Goal: Find contact information: Find contact information

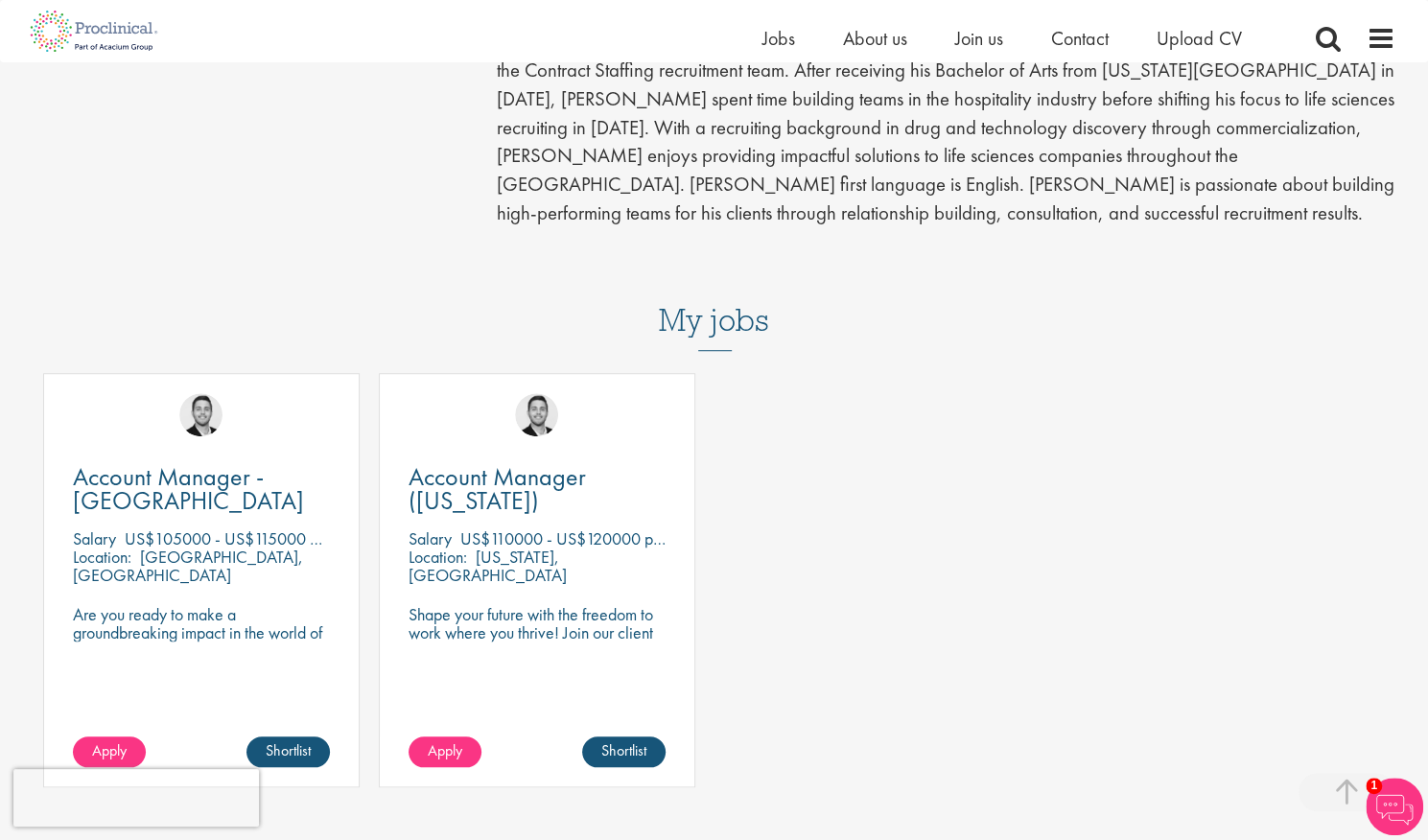
scroll to position [615, 0]
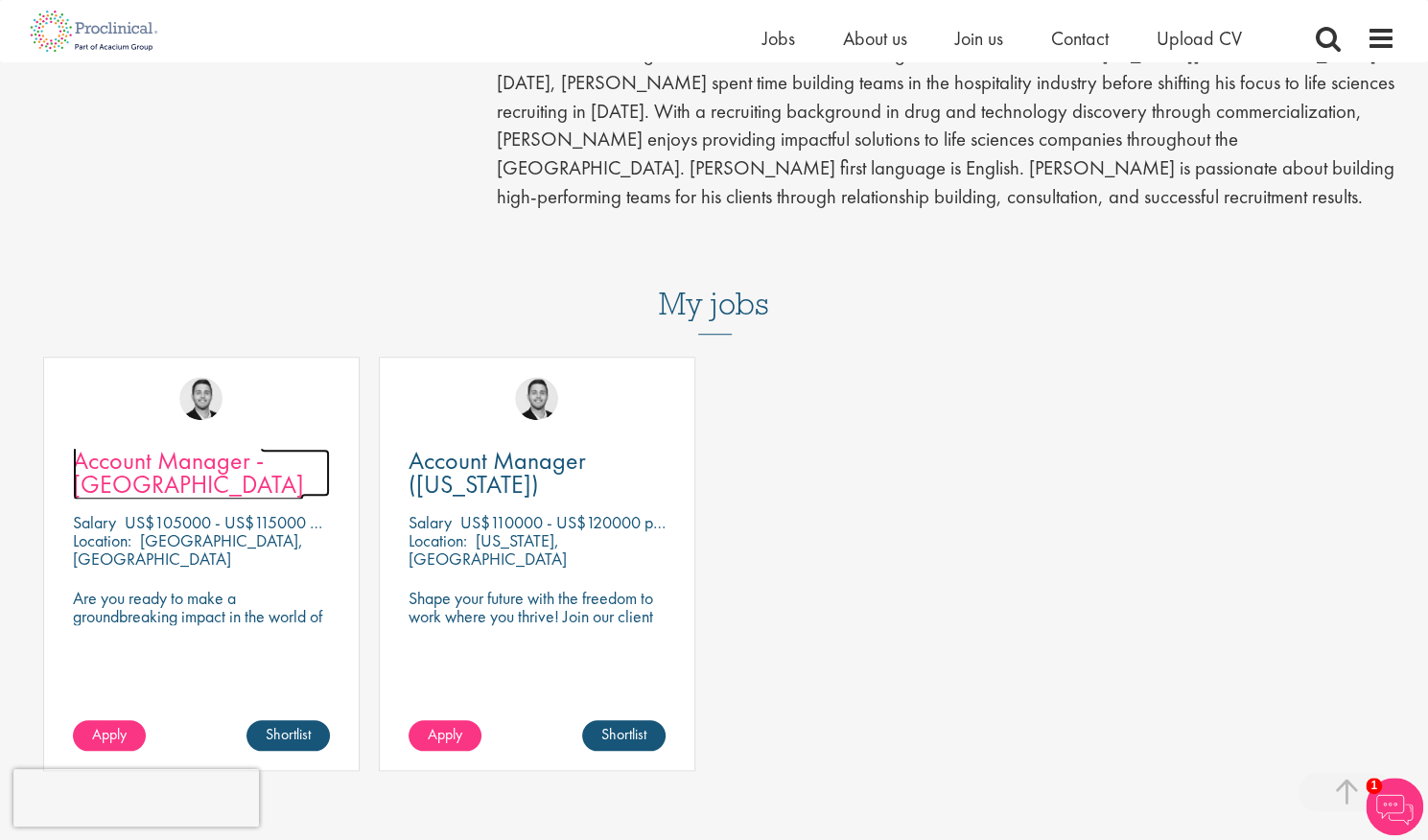
click at [217, 443] on span "Account Manager - [GEOGRAPHIC_DATA]" at bounding box center [188, 472] width 231 height 57
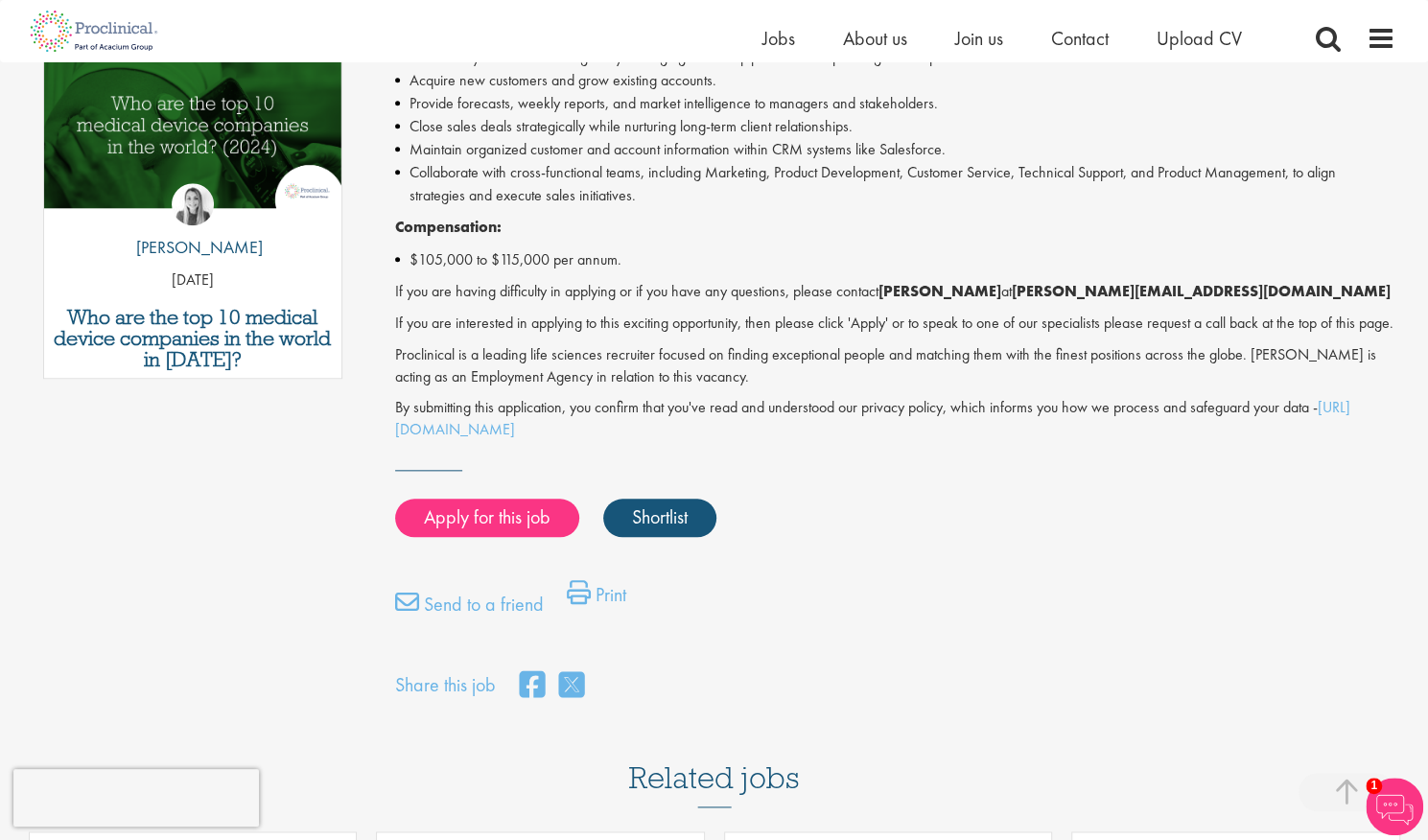
scroll to position [1015, 0]
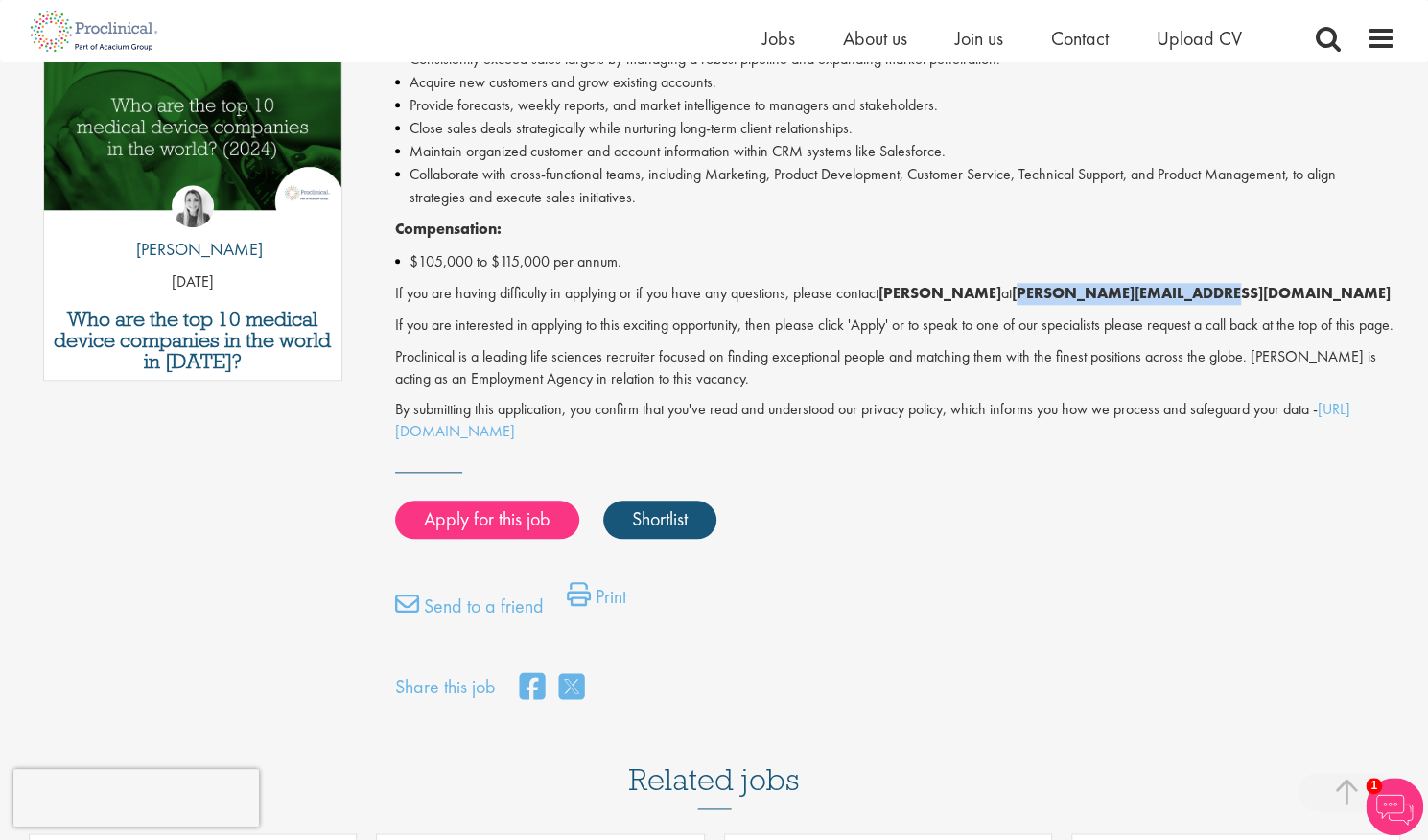
drag, startPoint x: 1006, startPoint y: 294, endPoint x: 1178, endPoint y: 295, distance: 172.0
click at [1178, 295] on strong "[PERSON_NAME][EMAIL_ADDRESS][DOMAIN_NAME]" at bounding box center [1201, 293] width 379 height 21
copy strong "[PERSON_NAME][EMAIL_ADDRESS][DOMAIN_NAME]"
drag, startPoint x: 993, startPoint y: 13, endPoint x: 610, endPoint y: 333, distance: 499.1
click at [610, 333] on p "If you are interested in applying to this exciting opportunity, then please cli…" at bounding box center [894, 325] width 1000 height 23
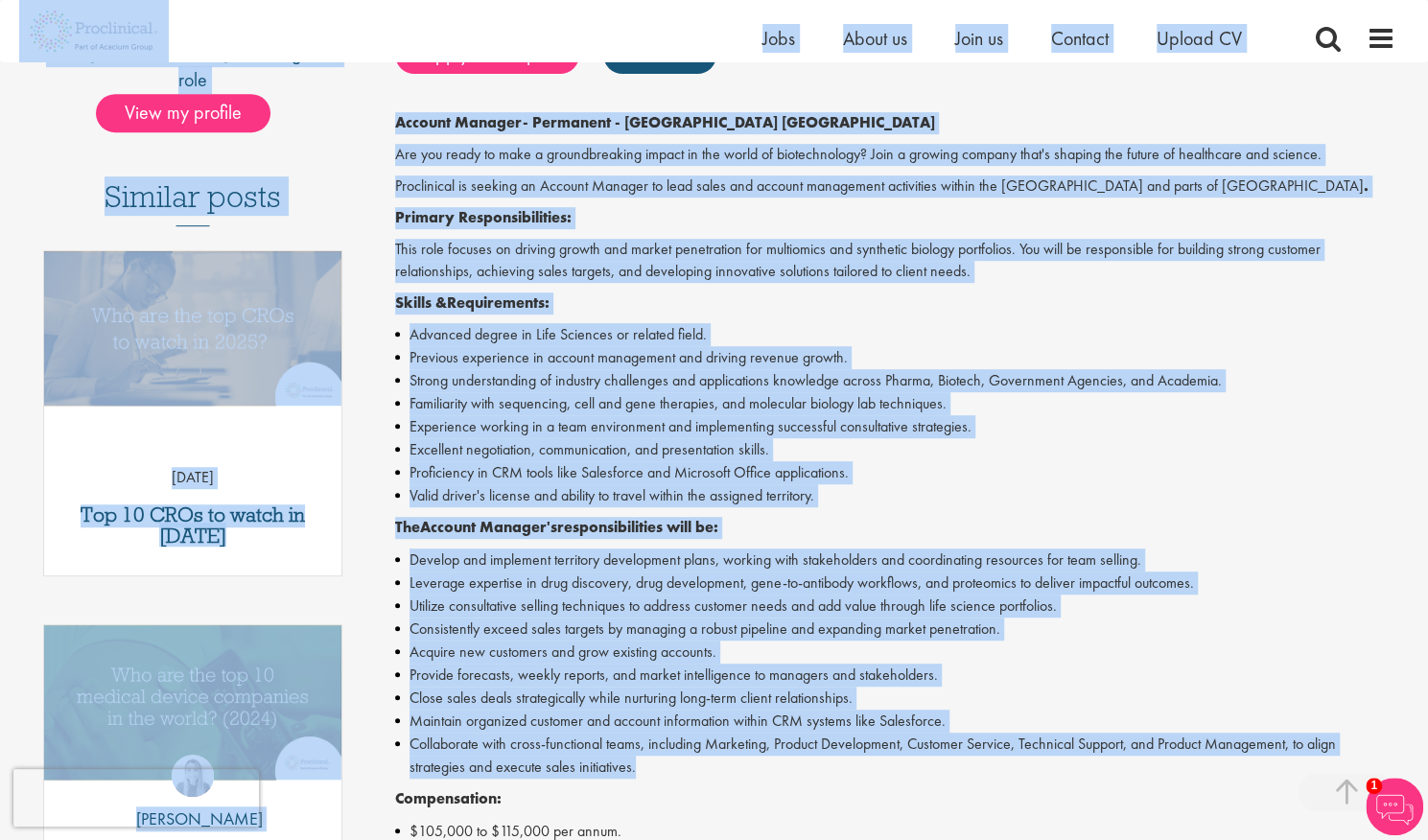
scroll to position [395, 0]
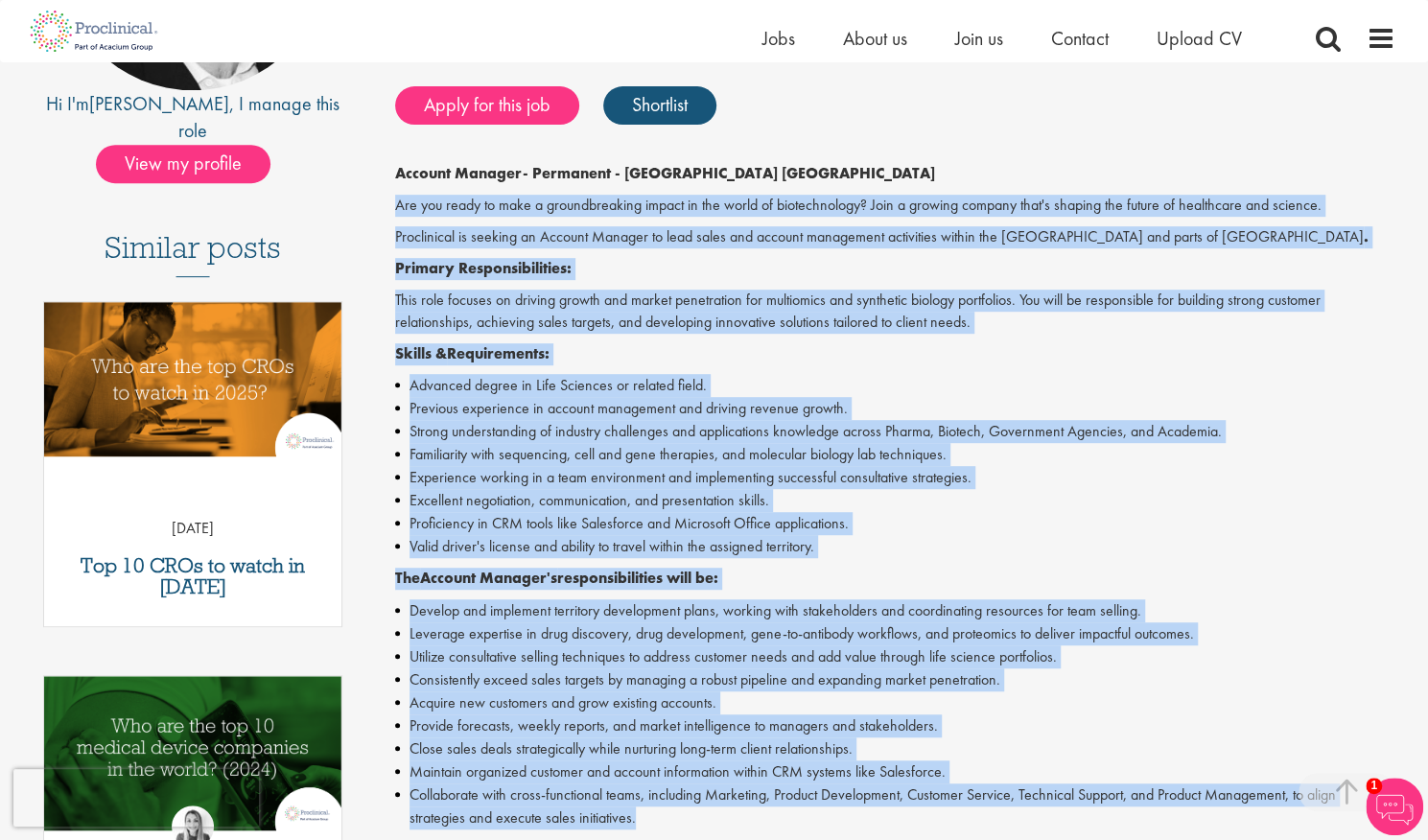
drag, startPoint x: 654, startPoint y: 589, endPoint x: 394, endPoint y: 202, distance: 466.2
click at [395, 202] on div "Account Manager - Permanent - [GEOGRAPHIC_DATA] [GEOGRAPHIC_DATA] Are you ready…" at bounding box center [894, 613] width 1000 height 901
copy div "Are you ready to make a groundbreaking impact in the world of biotechnology? Jo…"
click at [581, 352] on p "Skills & Requirements:" at bounding box center [894, 354] width 1000 height 23
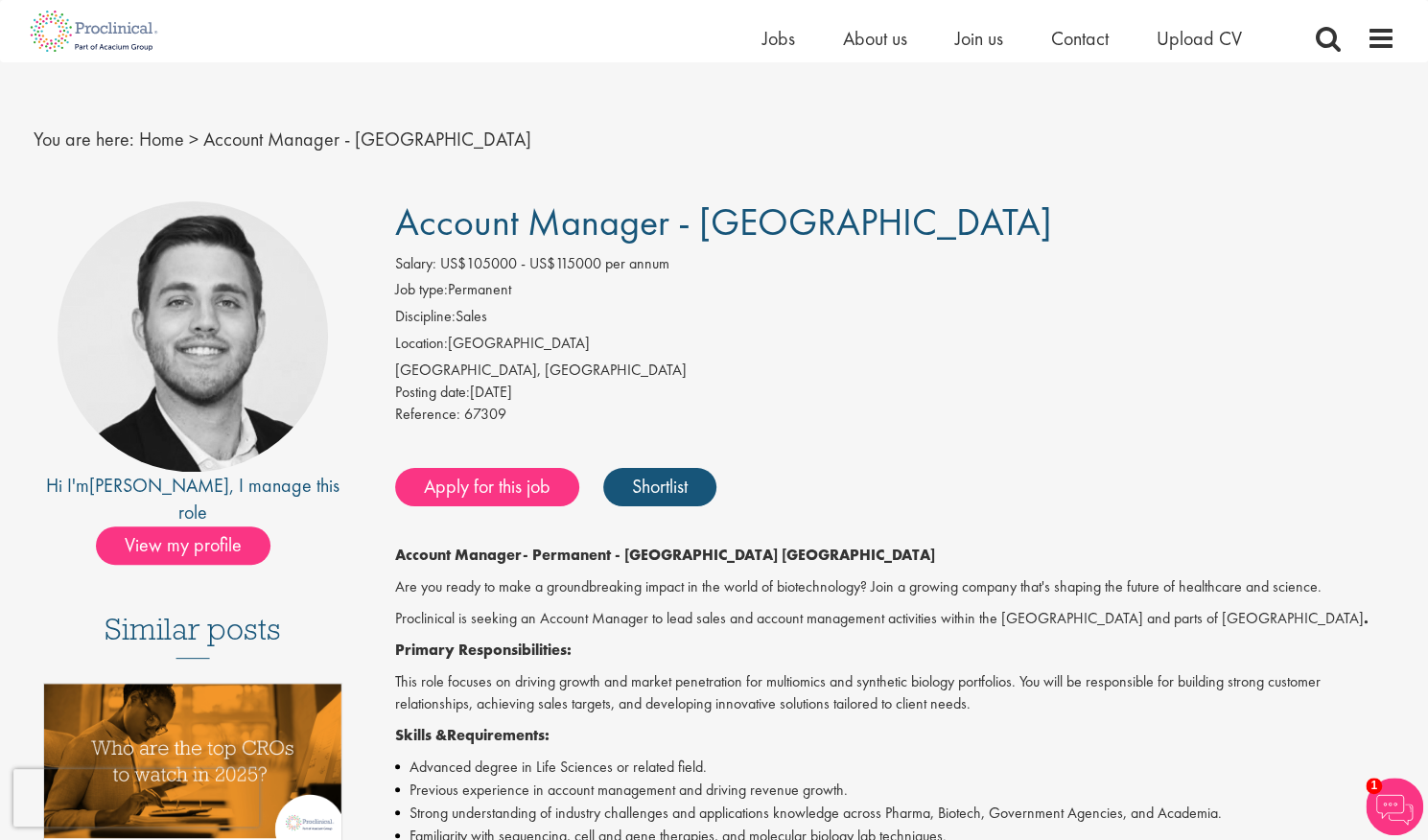
scroll to position [0, 0]
